Goal: Task Accomplishment & Management: Complete application form

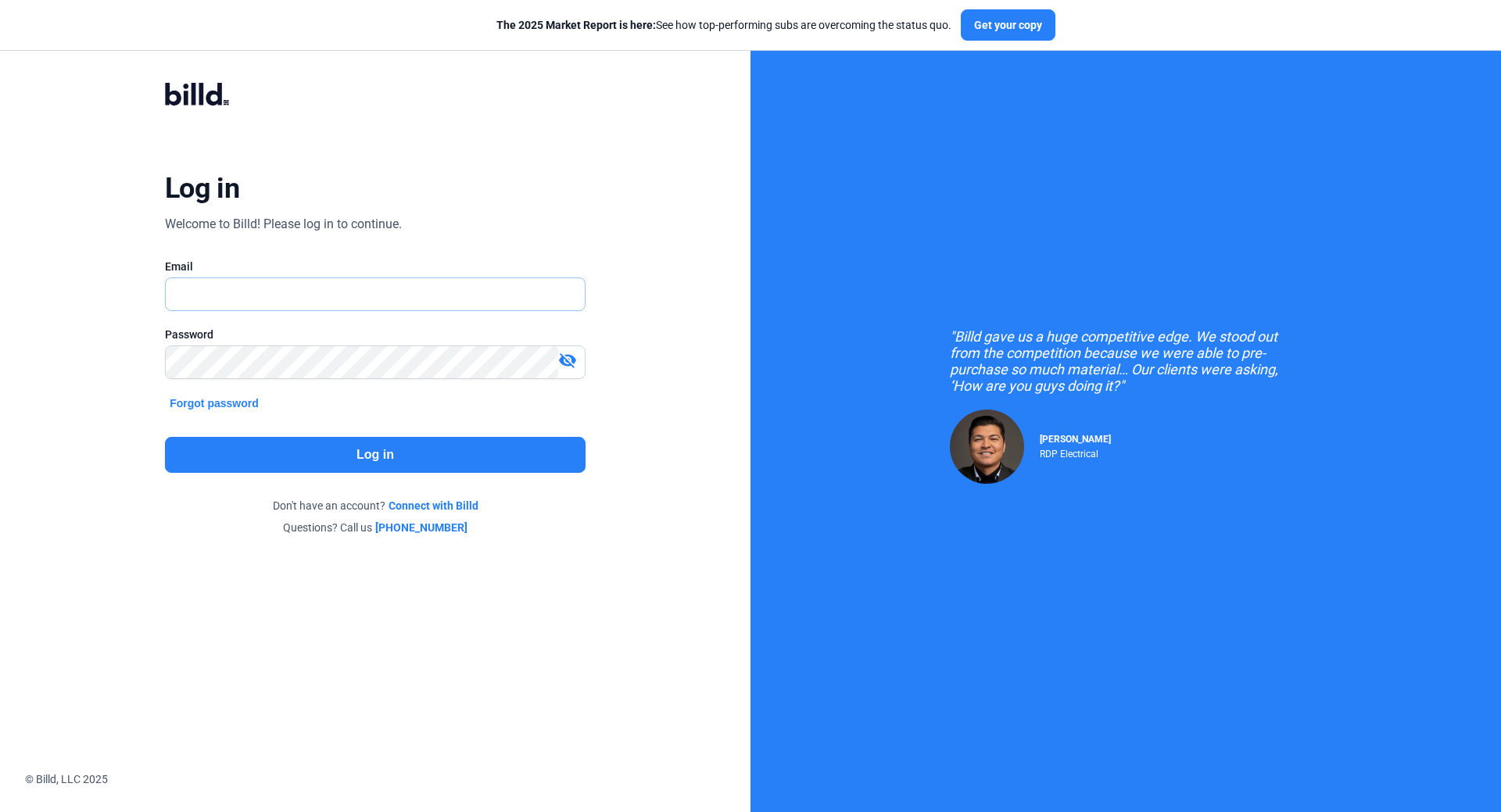
type input "[EMAIL_ADDRESS][DOMAIN_NAME]"
click at [348, 460] on button "Log in" at bounding box center [374, 454] width 420 height 36
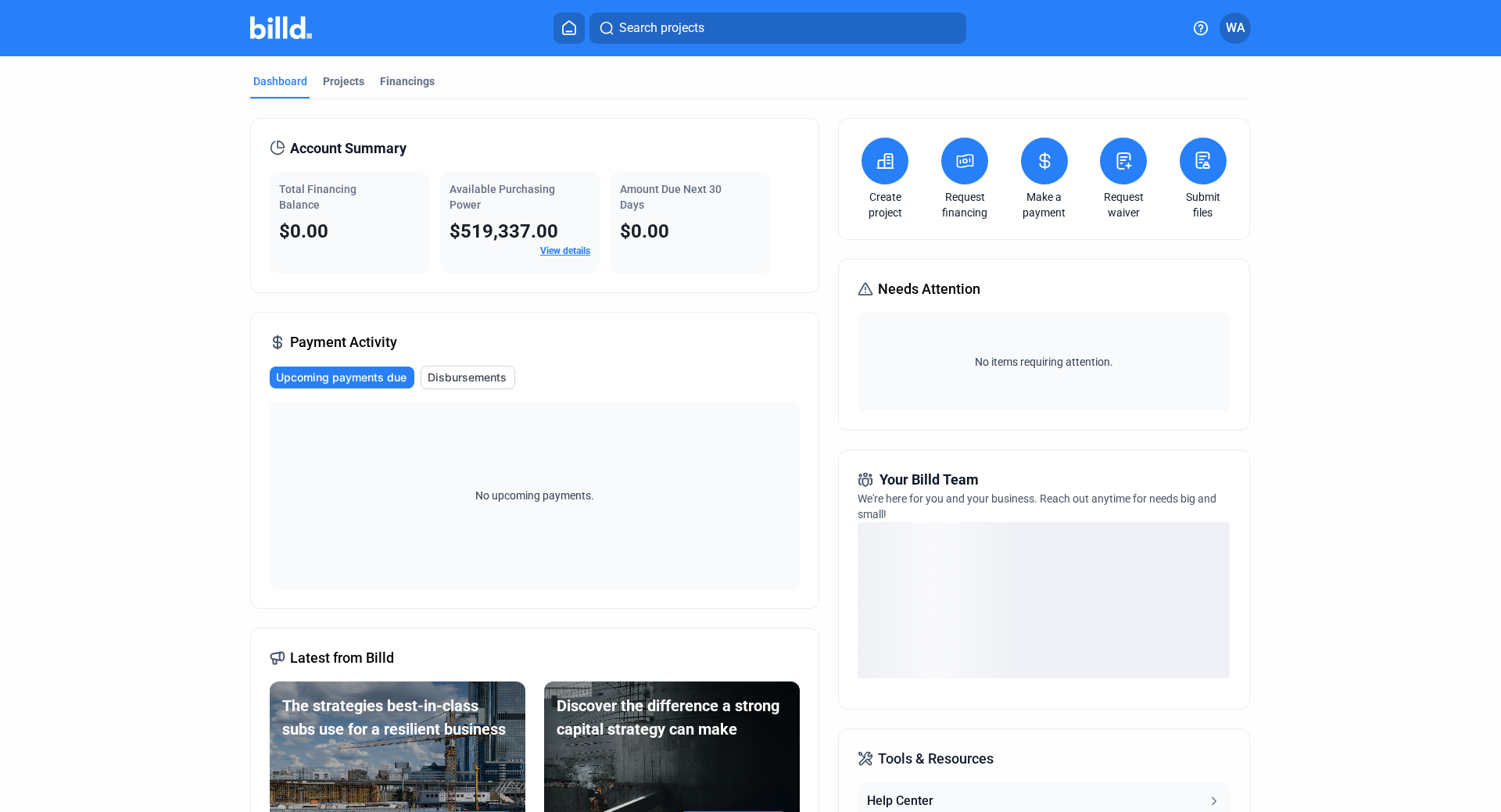
click at [892, 173] on button at bounding box center [884, 161] width 47 height 47
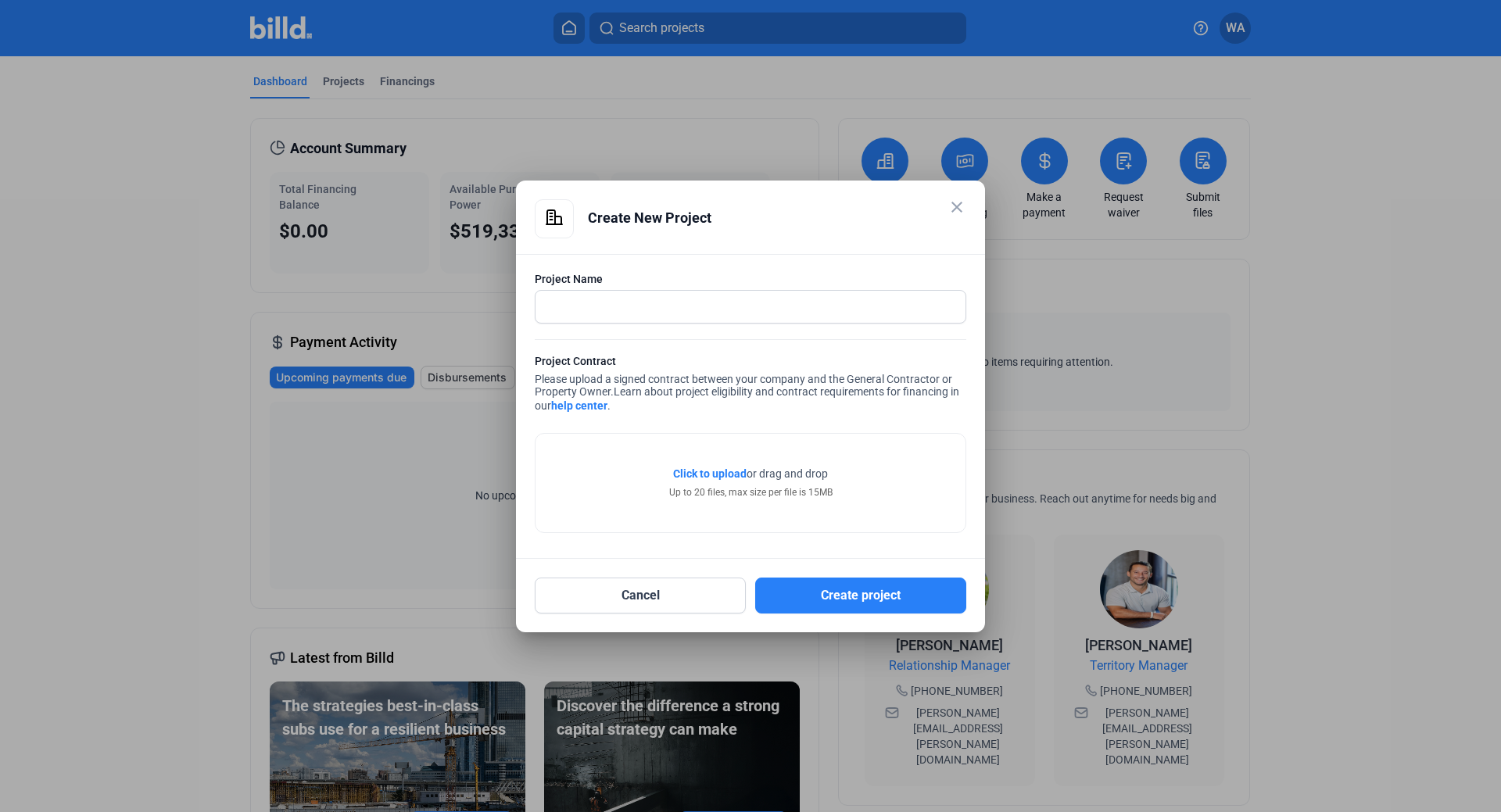
click at [960, 215] on mat-icon "close" at bounding box center [956, 207] width 18 height 18
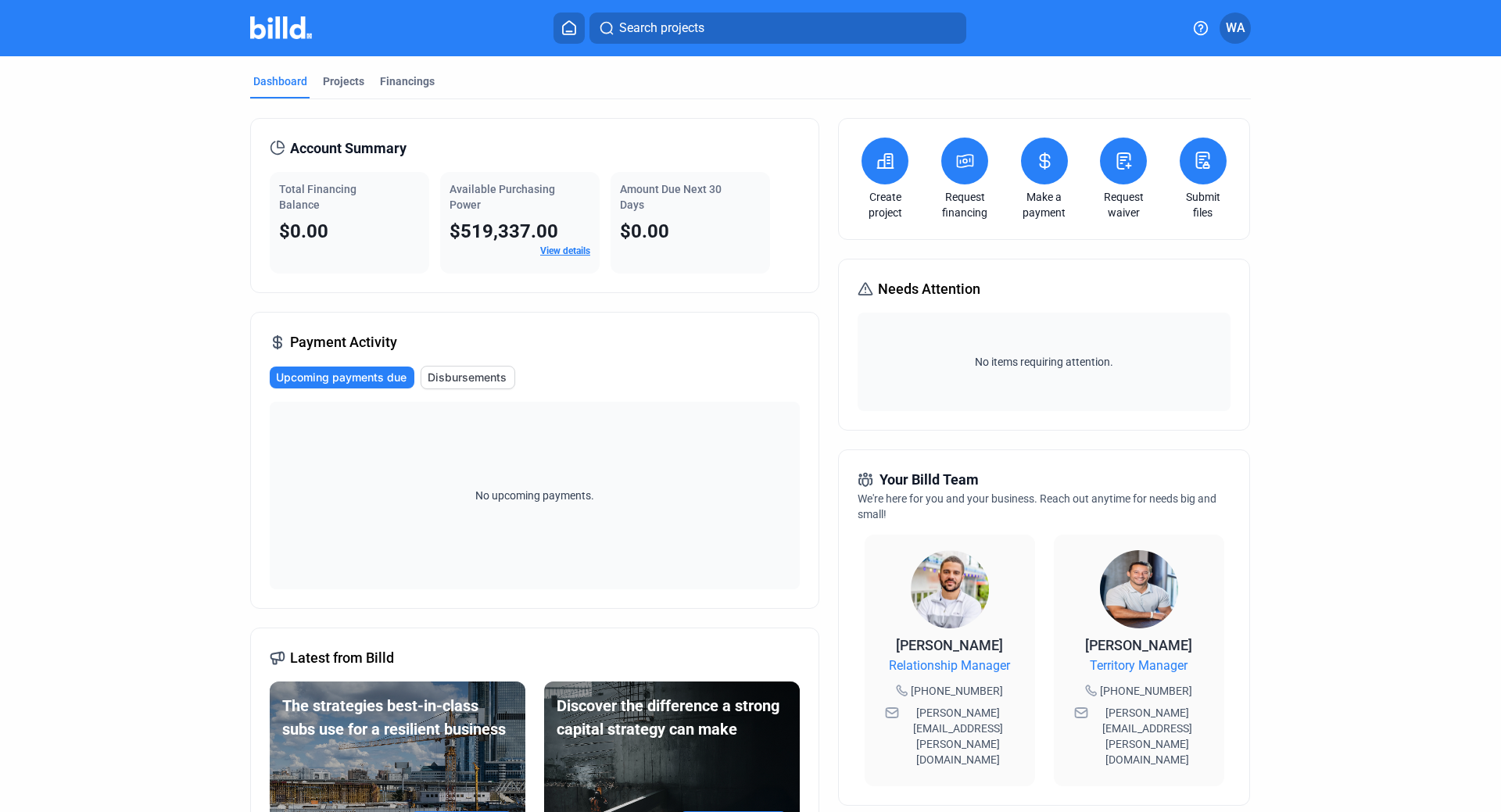
click at [1252, 35] on div "Search projects [GEOGRAPHIC_DATA]" at bounding box center [750, 28] width 1219 height 31
click at [1243, 29] on span "WA" at bounding box center [1235, 27] width 19 height 18
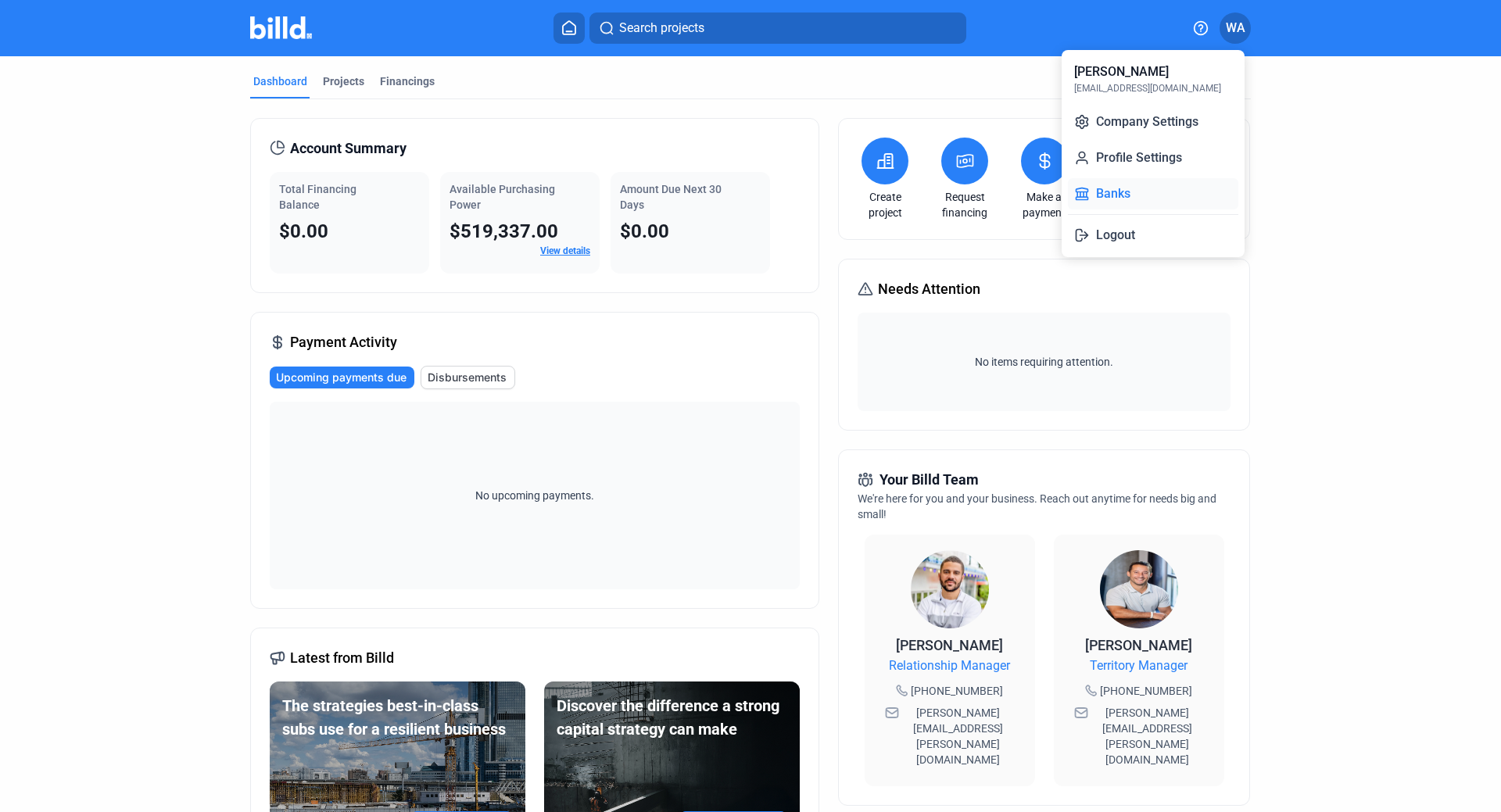
click at [1139, 196] on button "Banks" at bounding box center [1153, 193] width 170 height 31
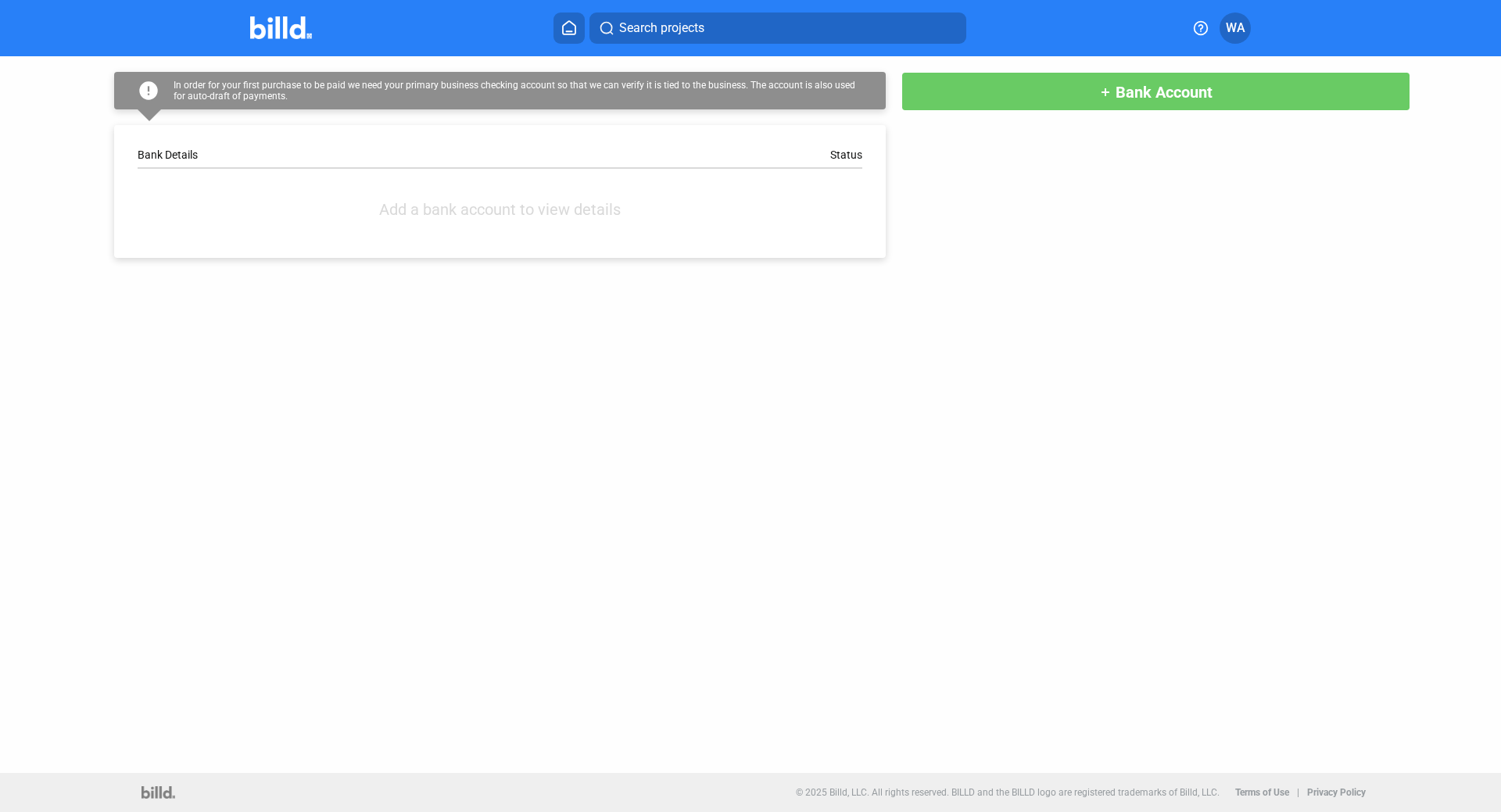
click at [175, 148] on div "Bank Details Status Add a bank account to view details" at bounding box center [500, 191] width 772 height 133
click at [182, 158] on div "Bank Details" at bounding box center [318, 154] width 362 height 13
click at [1133, 91] on span "Bank Account" at bounding box center [1163, 91] width 97 height 18
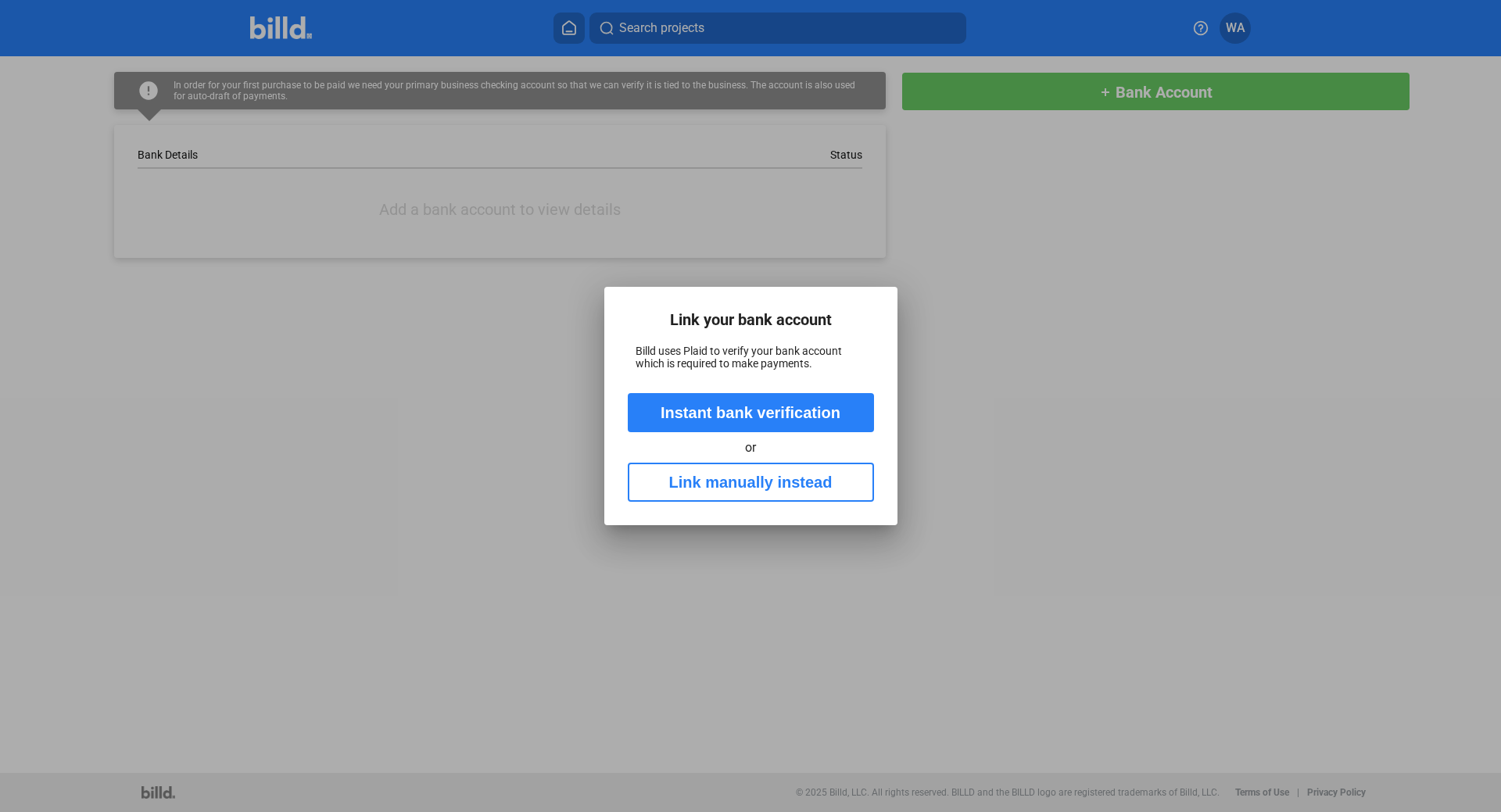
click at [787, 482] on button "Link manually instead" at bounding box center [750, 482] width 246 height 39
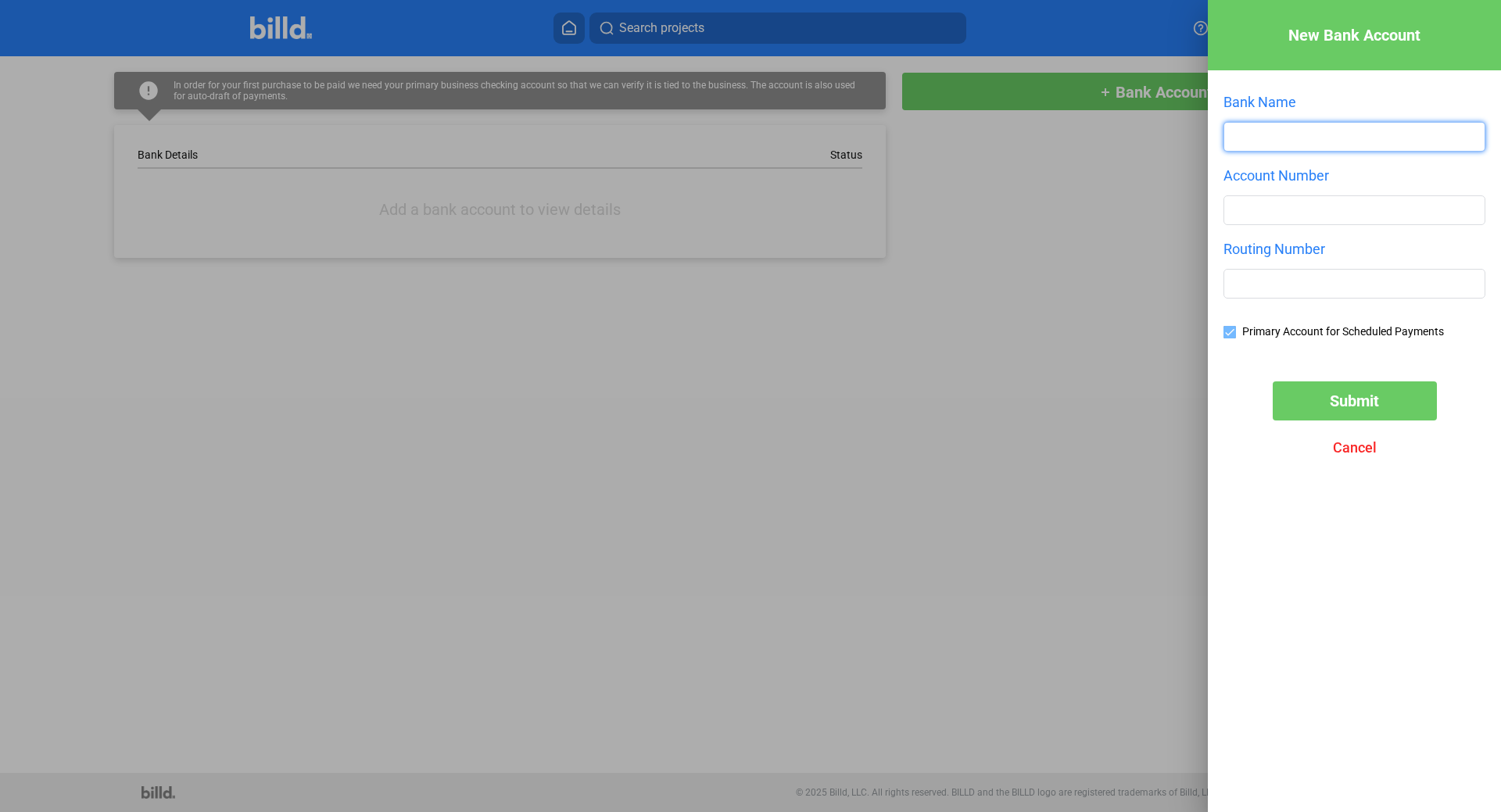
click at [1256, 142] on input "text" at bounding box center [1354, 137] width 261 height 28
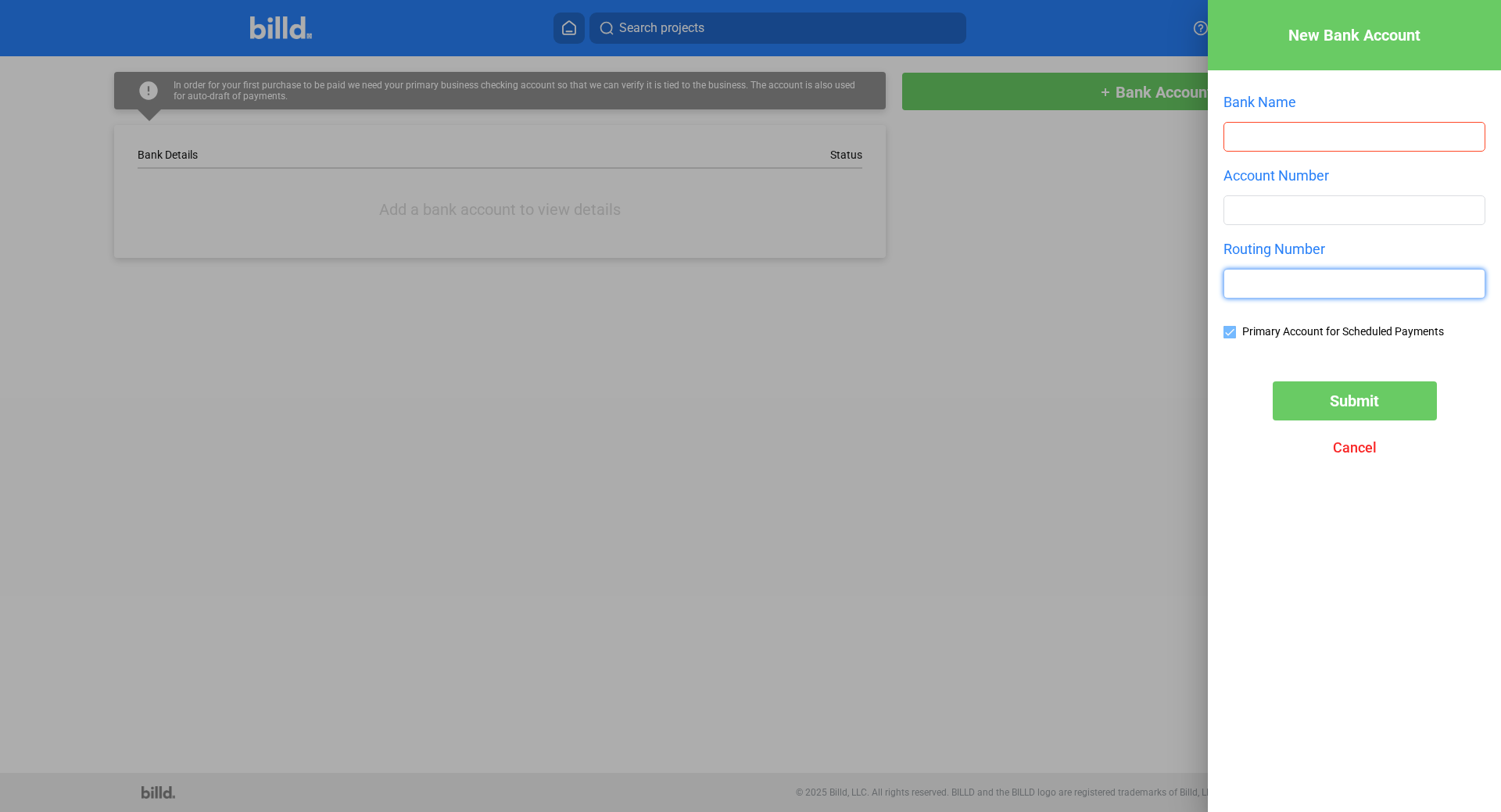
click at [1250, 287] on input "text" at bounding box center [1354, 283] width 261 height 28
paste input "021000089"
type input "021000089"
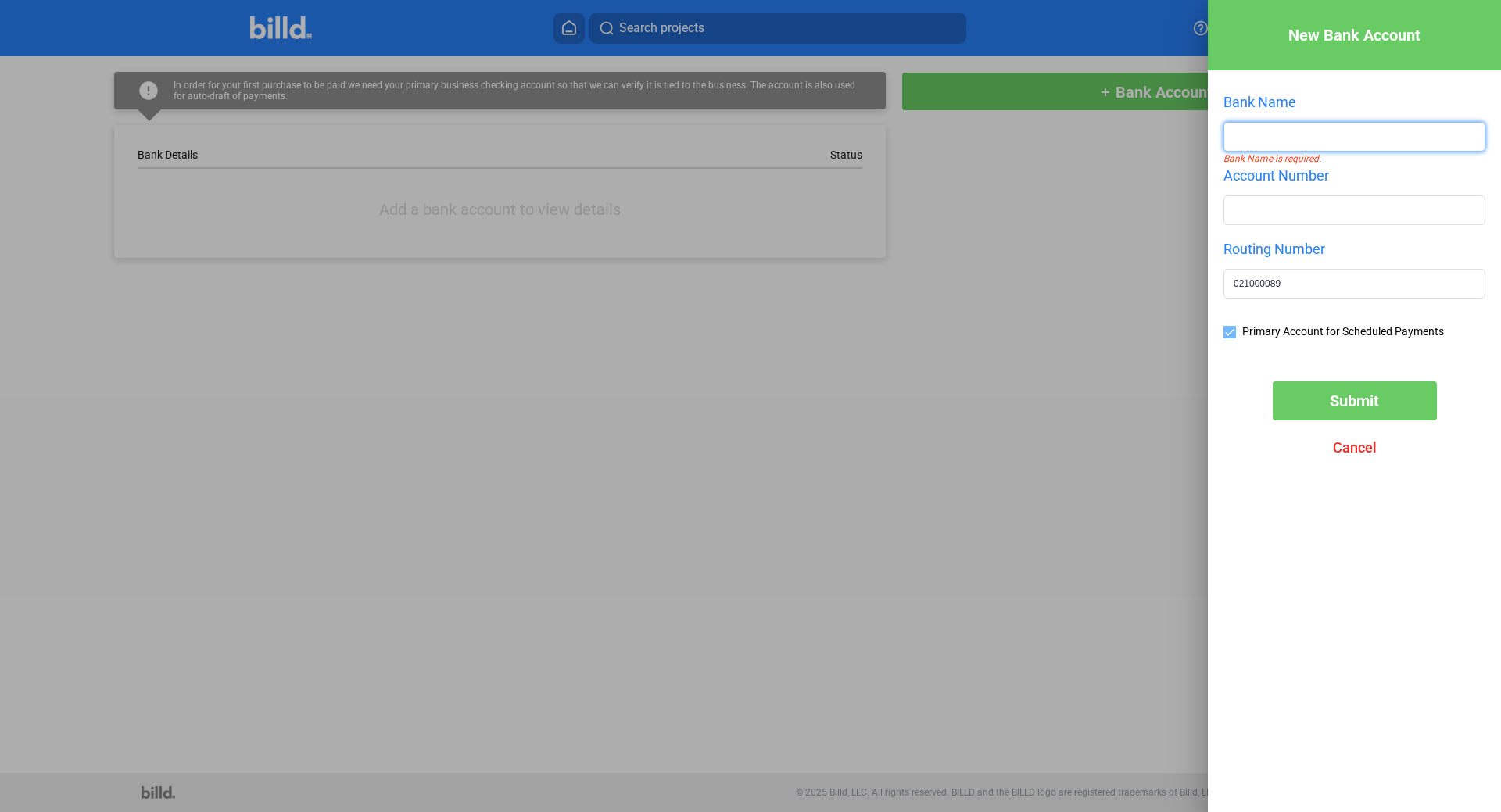
click at [1264, 143] on input "text" at bounding box center [1354, 137] width 261 height 28
drag, startPoint x: 1326, startPoint y: 141, endPoint x: 1188, endPoint y: 145, distance: 138.1
click at [1188, 145] on div "New Bank Account Bank Name CitiBank Account Number Routing Number [US_BANK_ROUT…" at bounding box center [750, 406] width 1501 height 812
type input "CITIBANK"
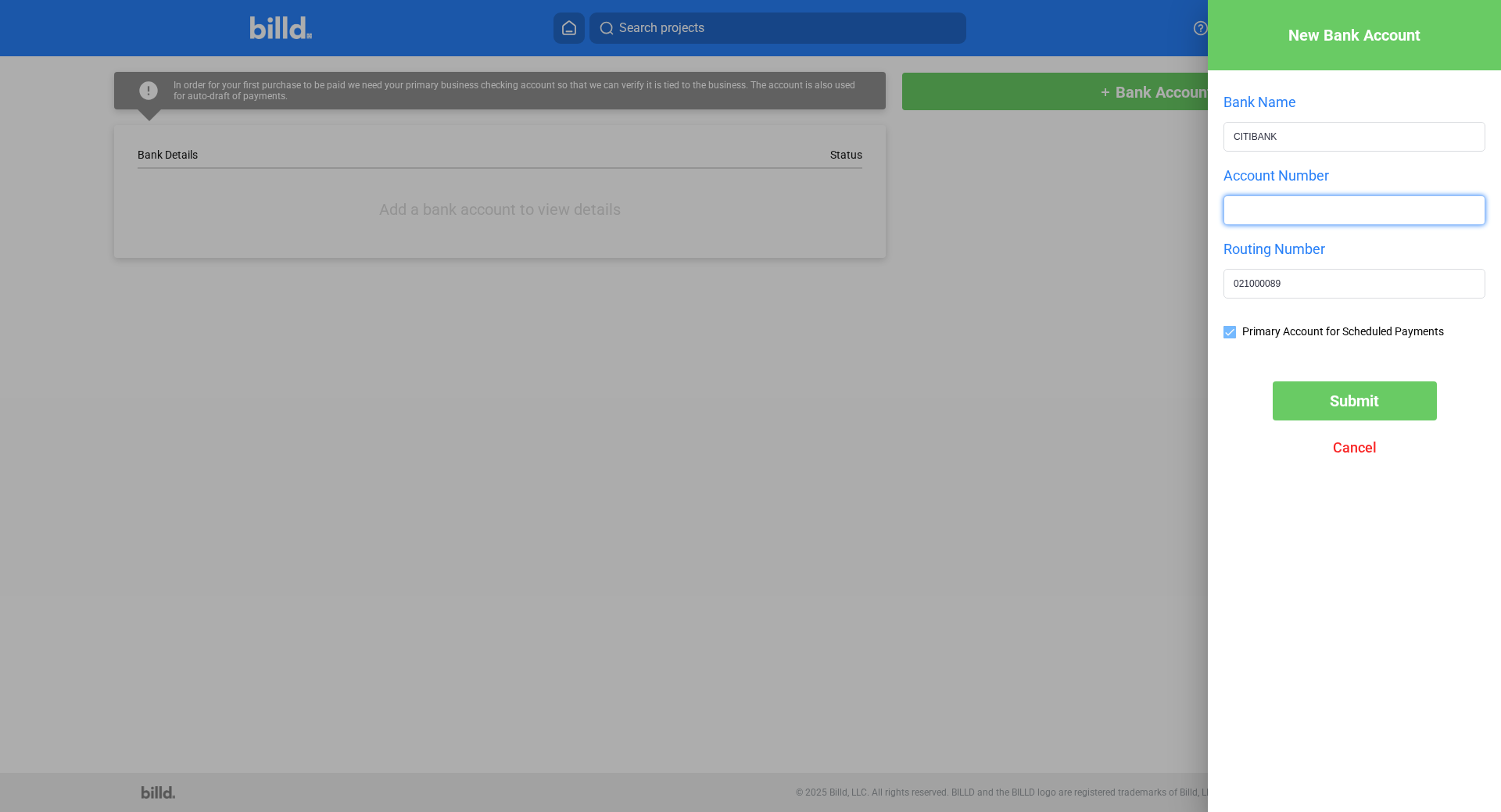
click at [1264, 213] on input "number" at bounding box center [1354, 210] width 261 height 28
click at [1253, 203] on input "number" at bounding box center [1354, 210] width 261 height 28
paste input "004997498485"
type input "004997498485"
click at [1366, 577] on div "New Bank Account Bank Name CITIBANK Account Number [FINANCIAL_ID] Routing Numbe…" at bounding box center [1354, 382] width 293 height 765
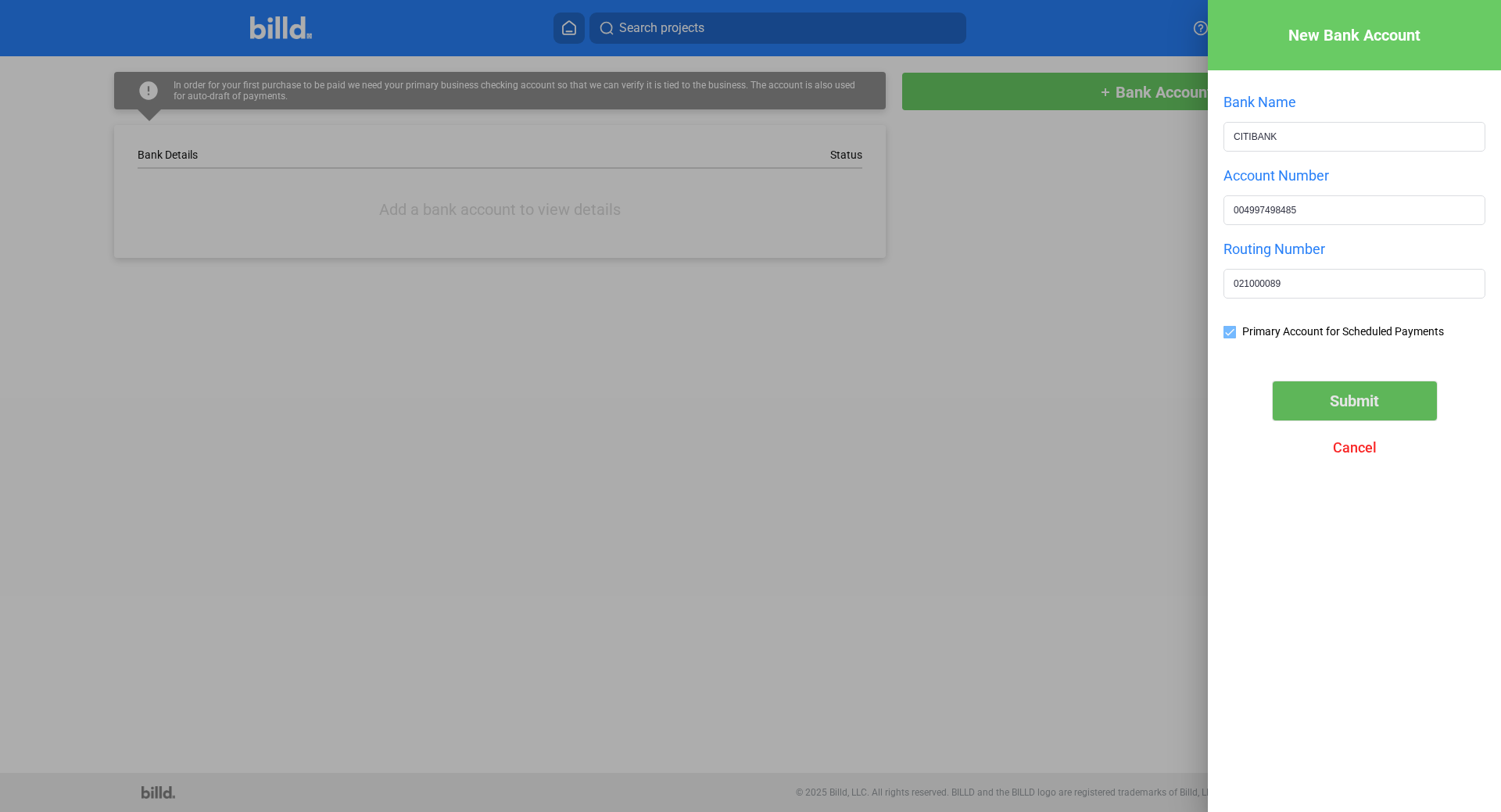
click at [1330, 402] on span "Submit" at bounding box center [1354, 400] width 49 height 18
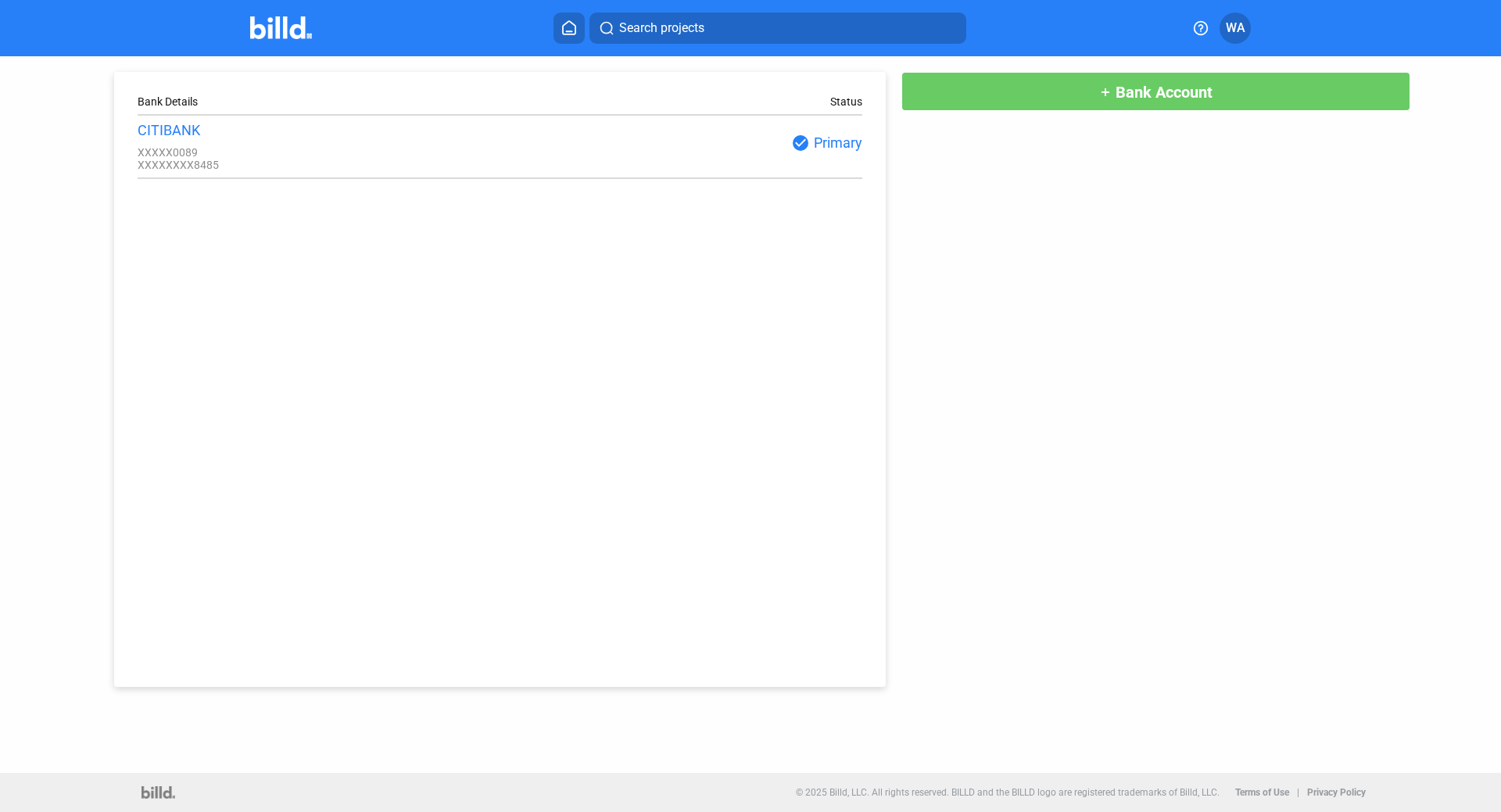
click at [1036, 358] on div "Bank Details Status CITIBANK XXXXX0089 XXXXXXXX8485 check_circle Primary add Ba…" at bounding box center [750, 371] width 1351 height 631
click at [569, 29] on icon at bounding box center [569, 27] width 15 height 14
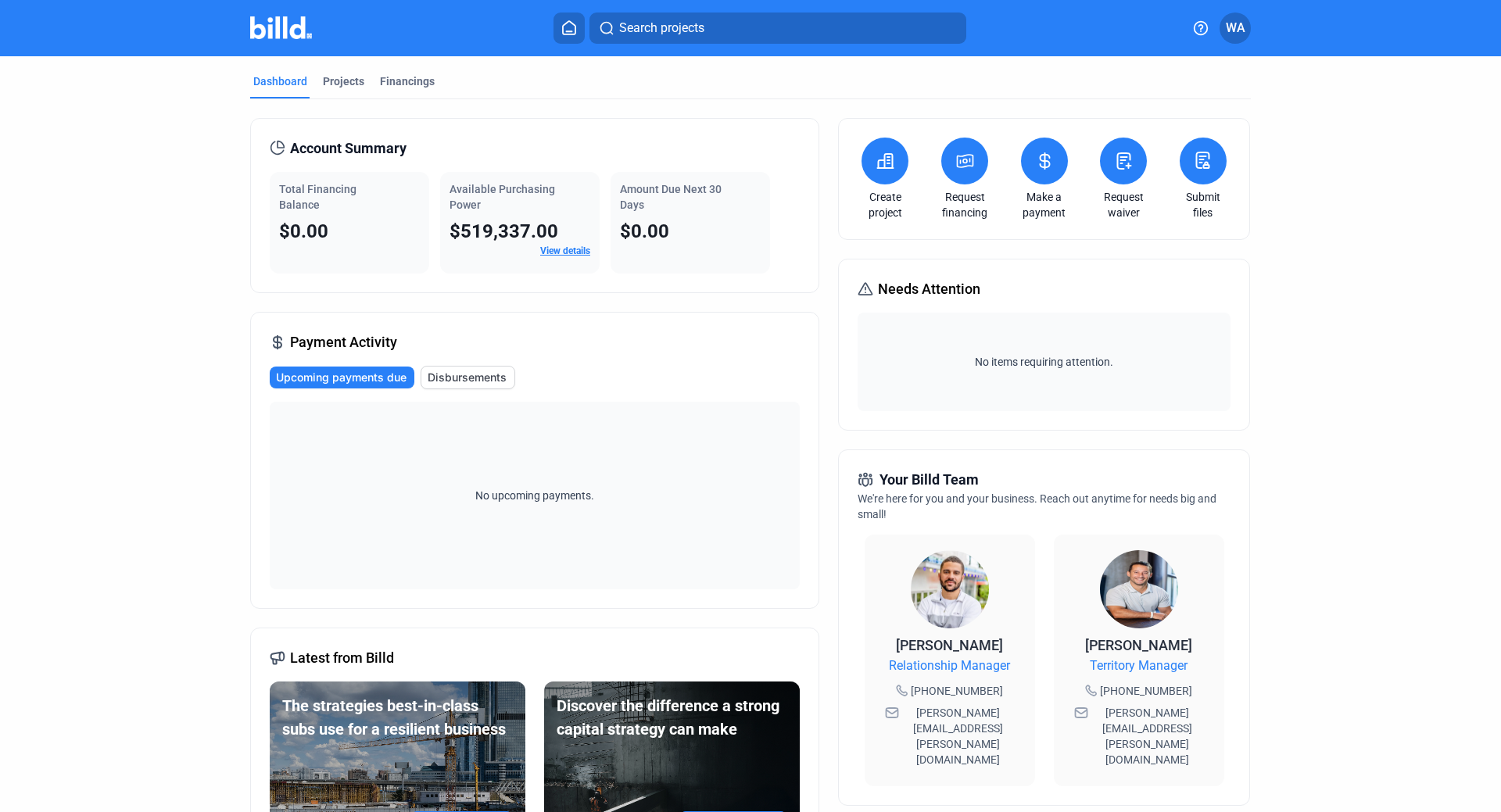
click at [1480, 281] on div "Dashboard Projects Financings Account Summary Total Financing Balance $0.00 Ava…" at bounding box center [750, 596] width 1501 height 1080
drag, startPoint x: 1412, startPoint y: 307, endPoint x: 595, endPoint y: 324, distance: 817.2
click at [609, 335] on div "Payment Activity Upcoming payments due Disbursements No upcoming payments." at bounding box center [534, 460] width 569 height 297
click at [555, 248] on link "View details" at bounding box center [565, 250] width 50 height 11
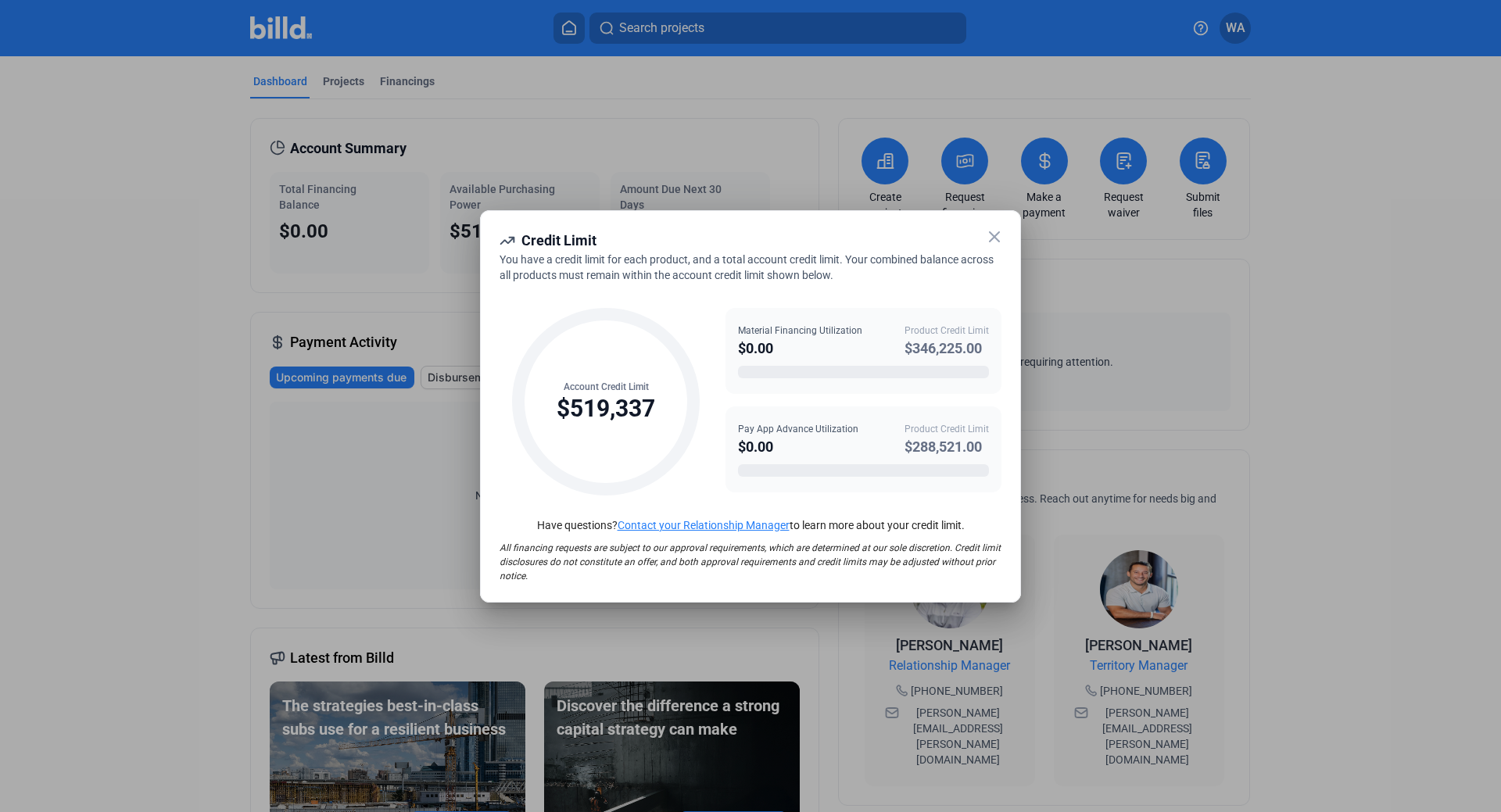
click at [996, 234] on icon at bounding box center [994, 236] width 18 height 18
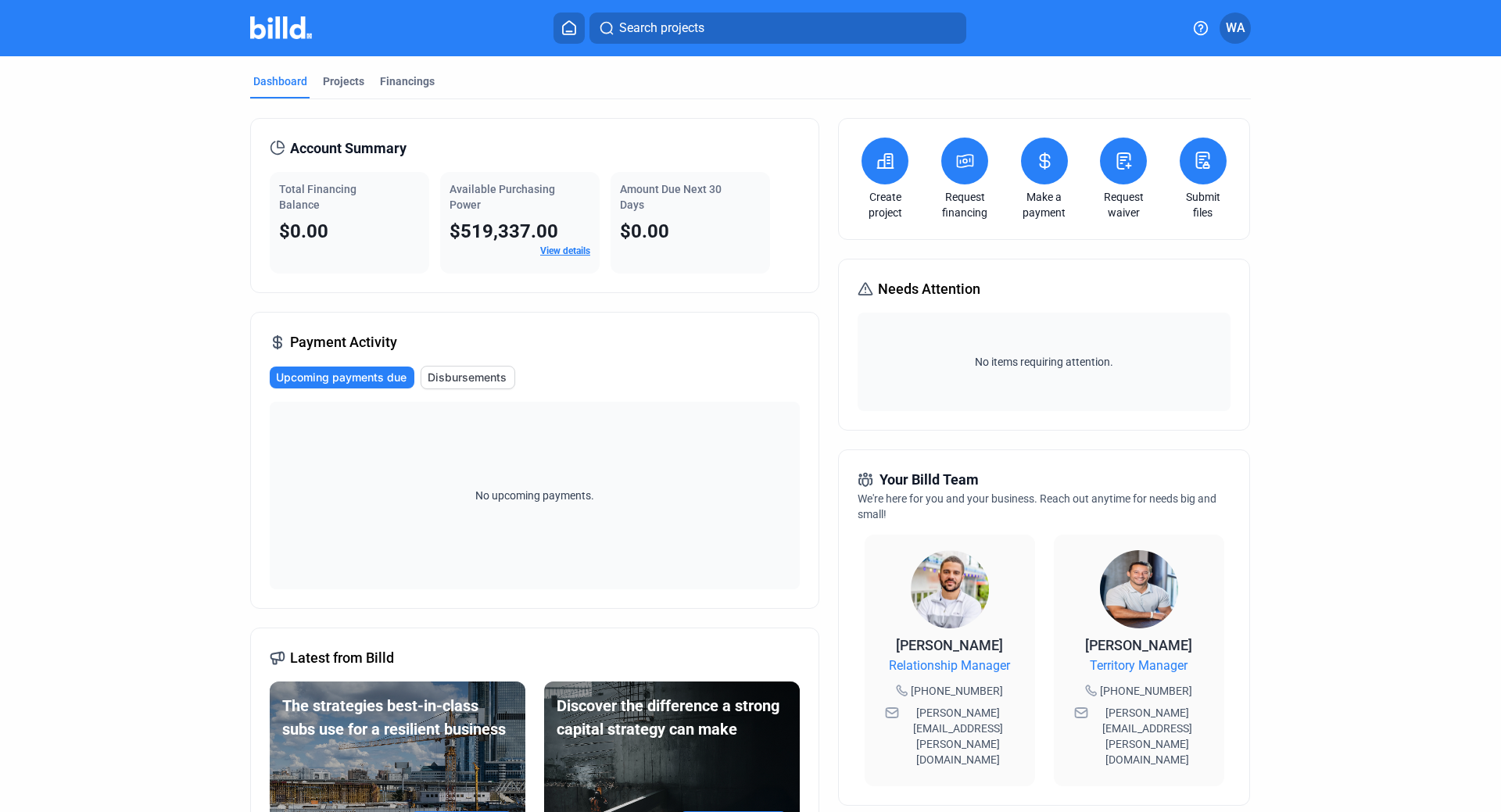
click at [559, 249] on link "View details" at bounding box center [565, 250] width 50 height 11
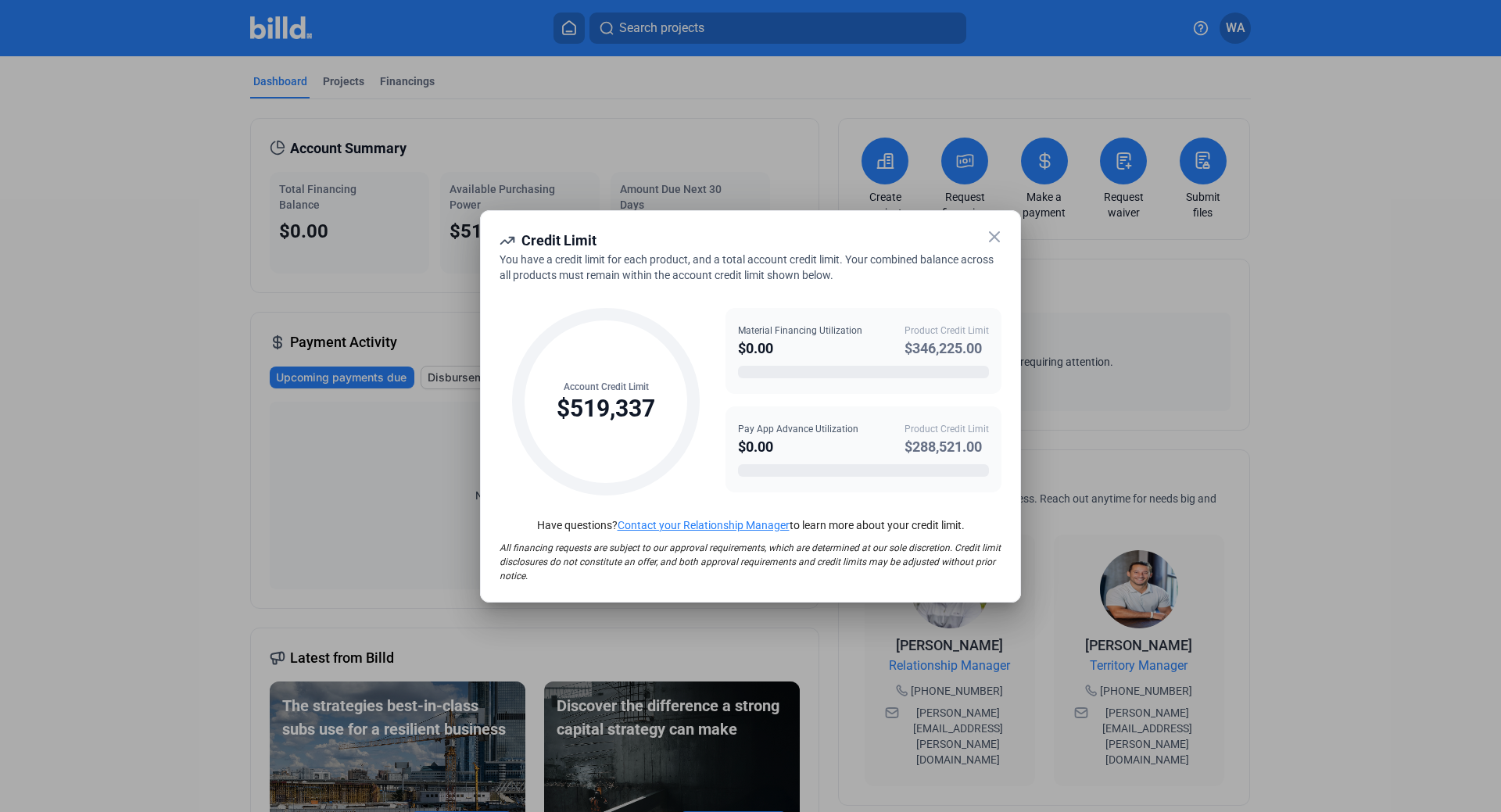
click at [997, 236] on icon at bounding box center [994, 236] width 18 height 18
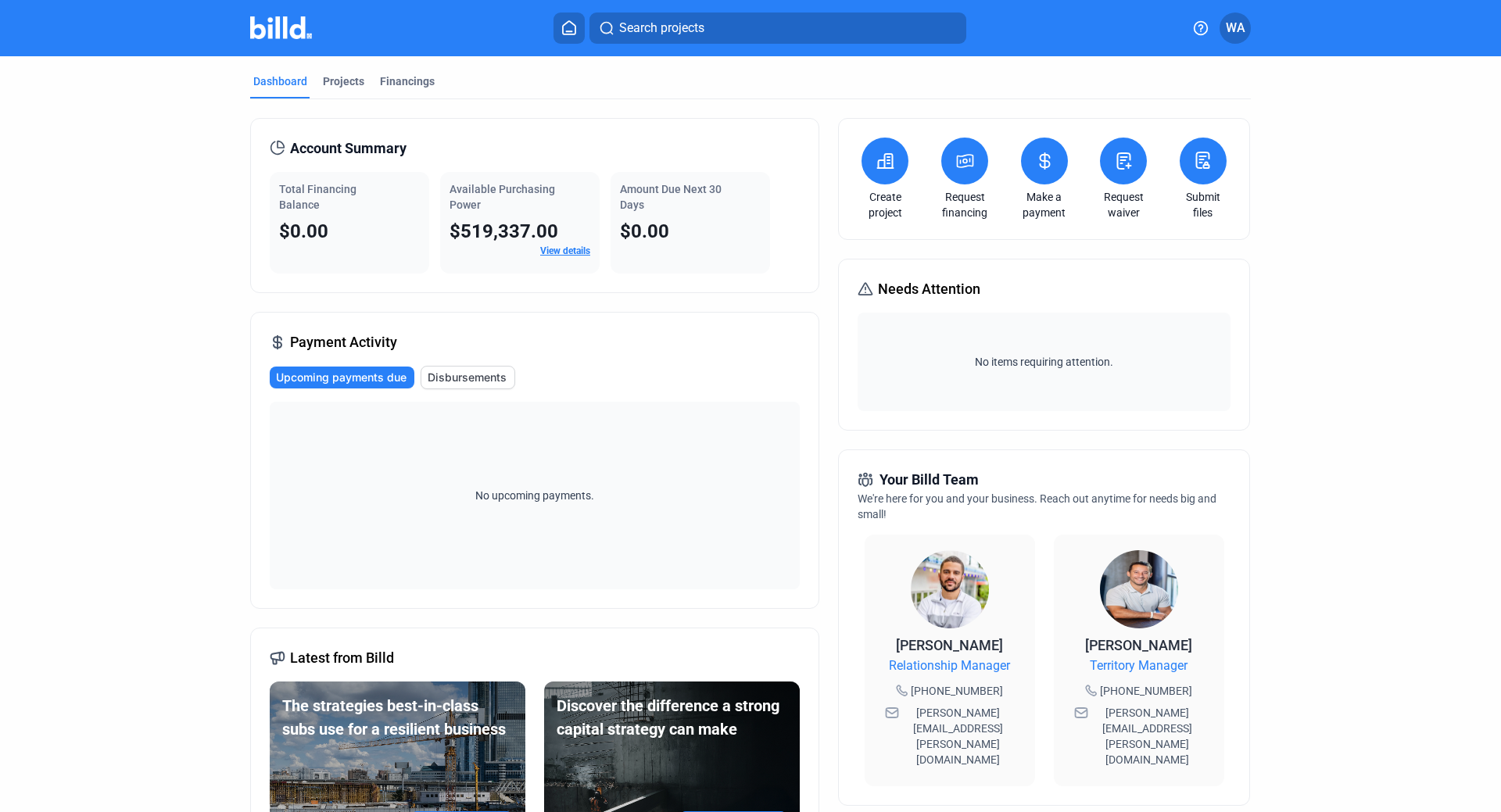
click at [1455, 286] on div "Dashboard Projects Financings Account Summary Total Financing Balance $0.00 Ava…" at bounding box center [750, 596] width 1501 height 1080
click at [343, 74] on div "Projects" at bounding box center [343, 81] width 41 height 15
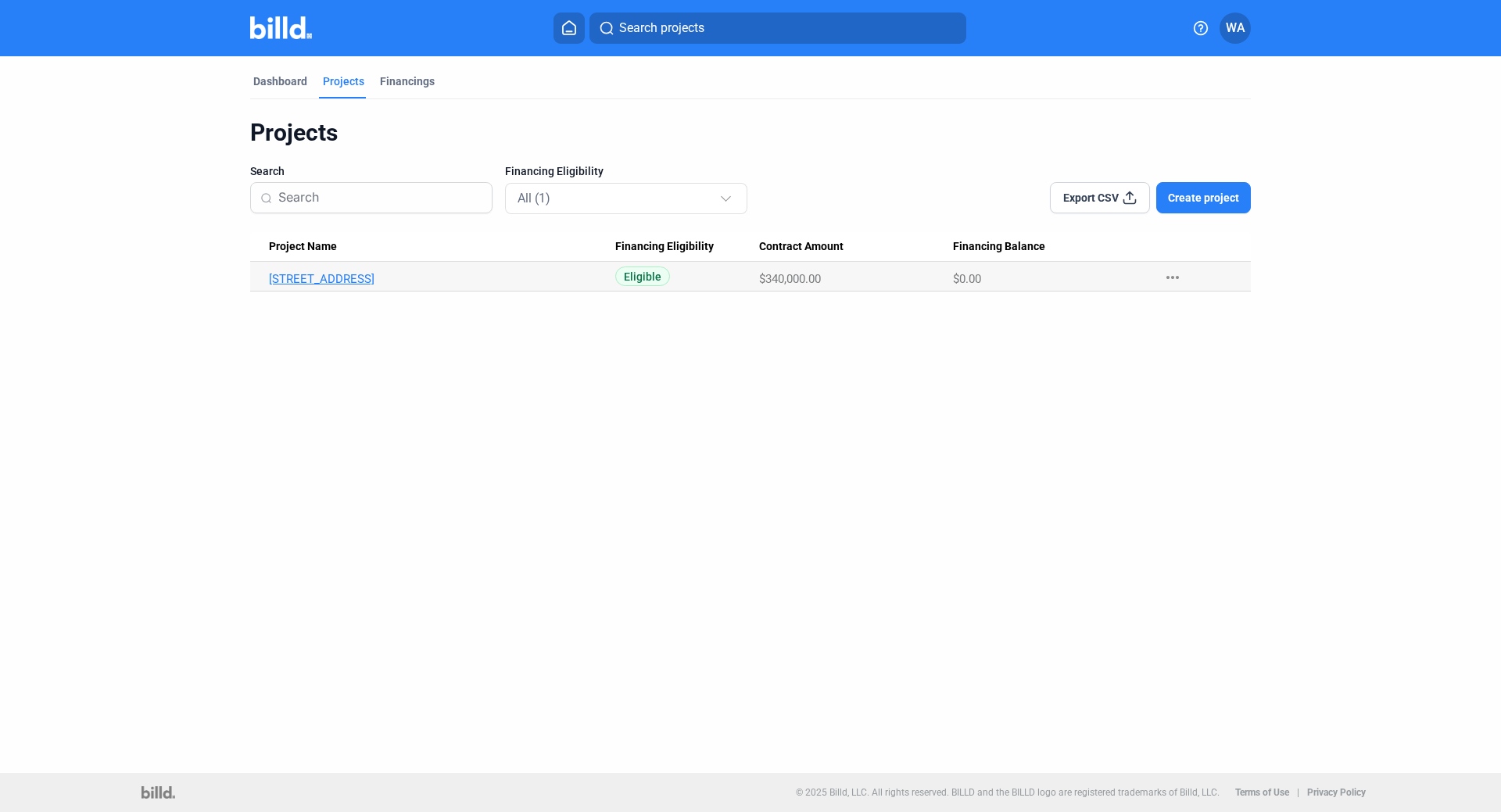
click at [372, 280] on link "[STREET_ADDRESS]" at bounding box center [442, 279] width 346 height 14
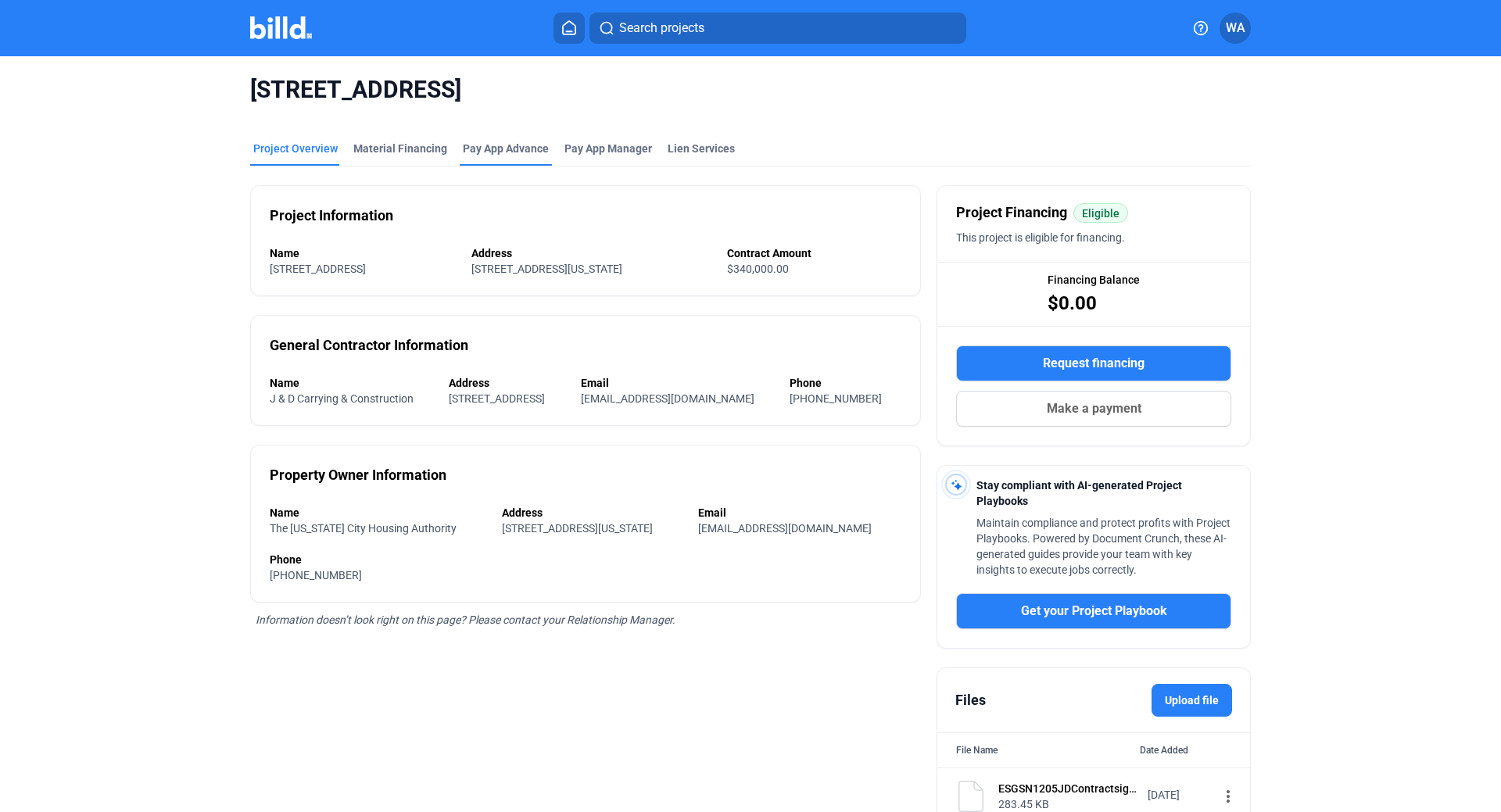
click at [471, 145] on div "Pay App Advance" at bounding box center [505, 148] width 86 height 15
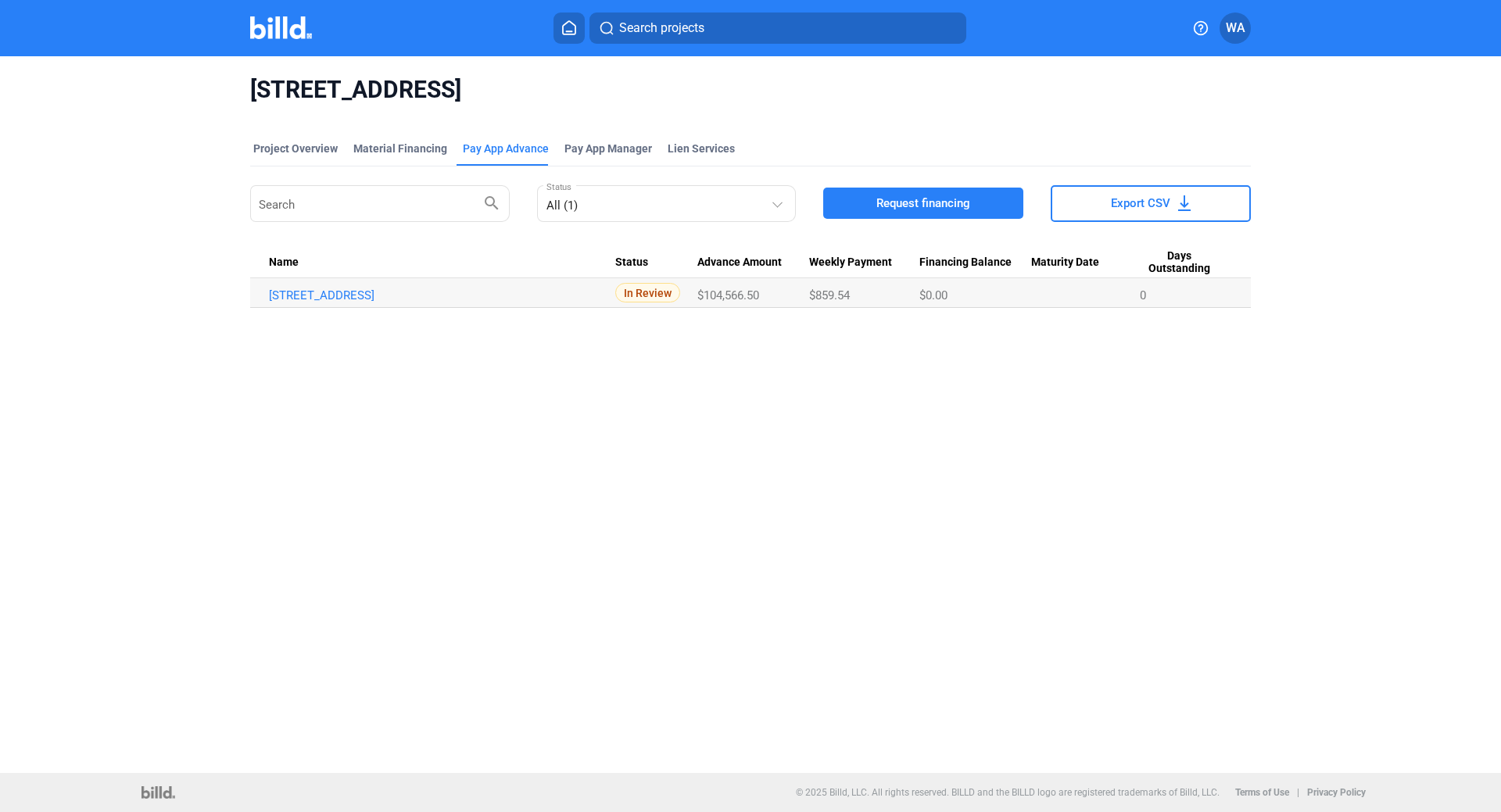
click at [1270, 423] on div "[STREET_ADDRESS] - WSUR Brownstone Project Overview Material Financing Pay App …" at bounding box center [750, 414] width 1501 height 717
click at [889, 455] on div "[STREET_ADDRESS] - WSUR Brownstone Project Overview Material Financing Pay App …" at bounding box center [750, 414] width 1501 height 717
click at [991, 484] on div "[STREET_ADDRESS] - WSUR Brownstone Project Overview Material Financing Pay App …" at bounding box center [750, 414] width 1501 height 717
click at [483, 415] on div "[STREET_ADDRESS] - WSUR Brownstone Project Overview Material Financing Pay App …" at bounding box center [750, 414] width 1501 height 717
click at [628, 445] on div "[STREET_ADDRESS] - WSUR Brownstone Project Overview Material Financing Pay App …" at bounding box center [750, 414] width 1501 height 717
